Goal: Task Accomplishment & Management: Manage account settings

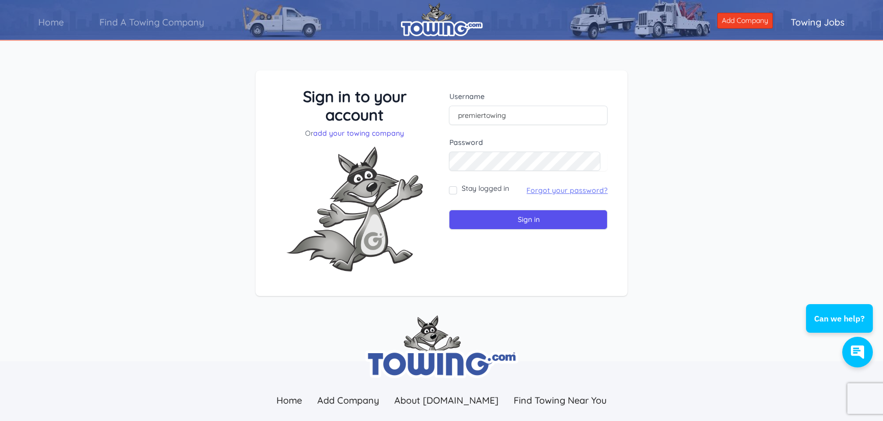
click at [580, 190] on link "Forgot your password?" at bounding box center [567, 190] width 81 height 9
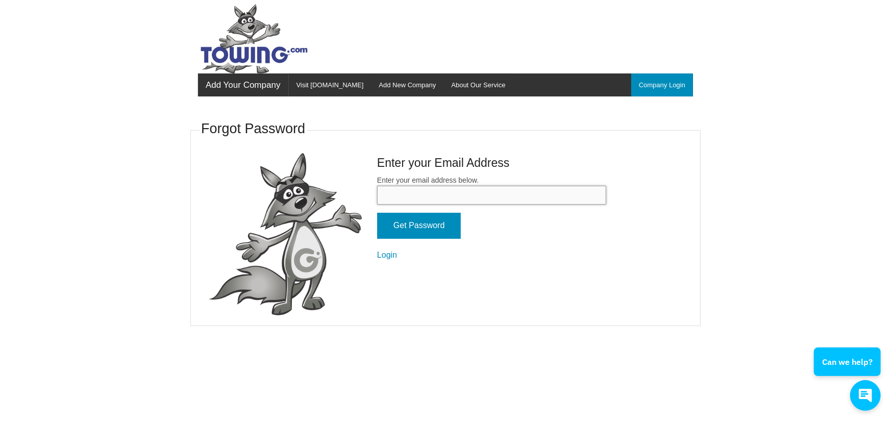
click at [501, 190] on input "Enter your email address below." at bounding box center [491, 195] width 229 height 19
type input "Badadl2ude@aol.com"
click at [430, 229] on input "Get Password" at bounding box center [419, 226] width 84 height 26
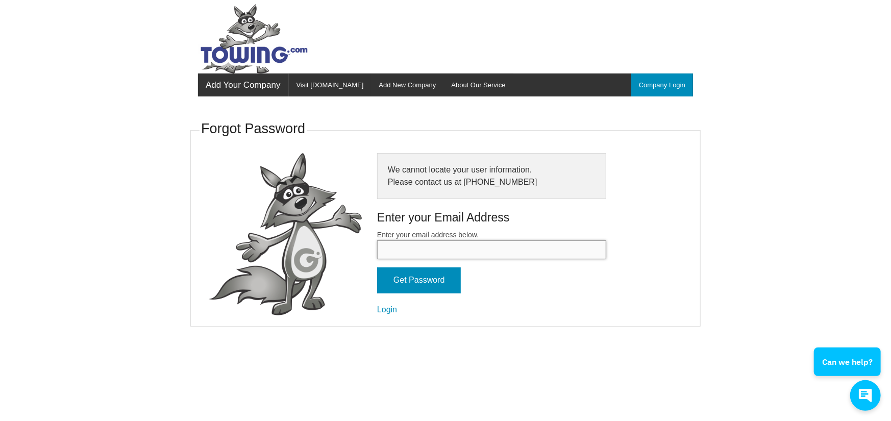
click at [424, 250] on input "Enter your email address below." at bounding box center [491, 249] width 229 height 19
type input "Rob@PremierTowing.com"
click at [427, 279] on input "Get Password" at bounding box center [419, 280] width 84 height 26
